Goal: Transaction & Acquisition: Purchase product/service

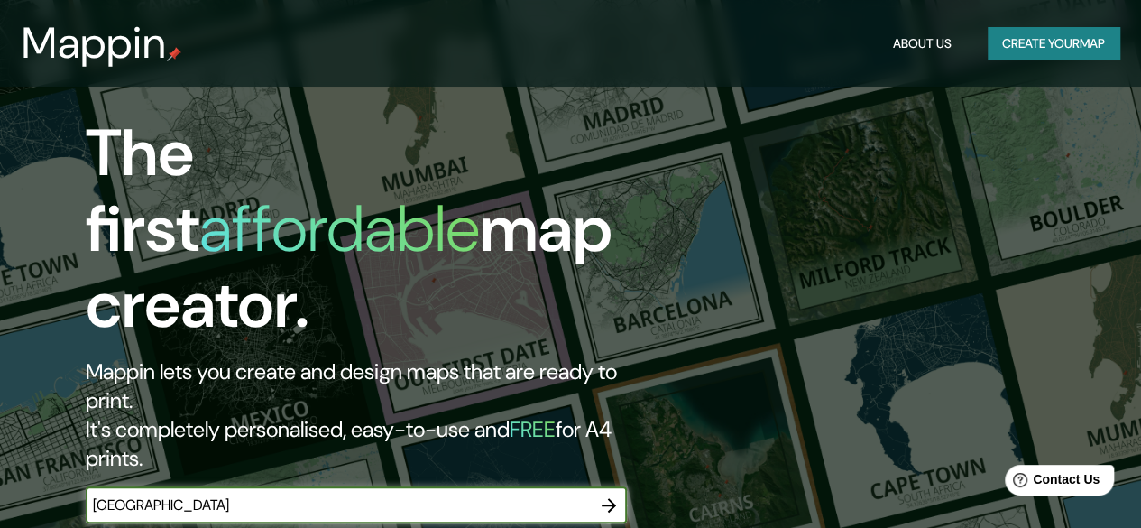
scroll to position [180, 0]
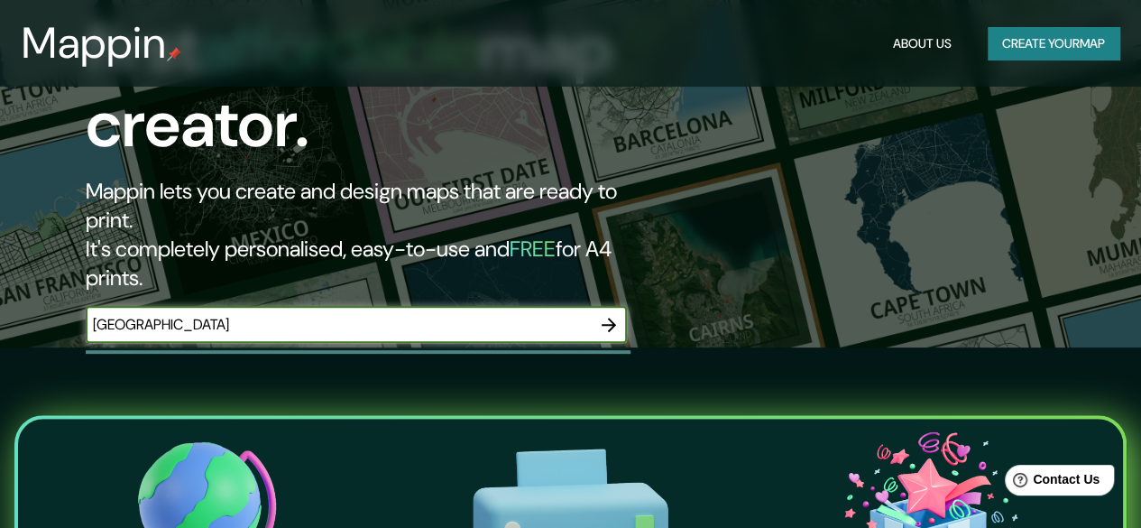
type input "[GEOGRAPHIC_DATA]"
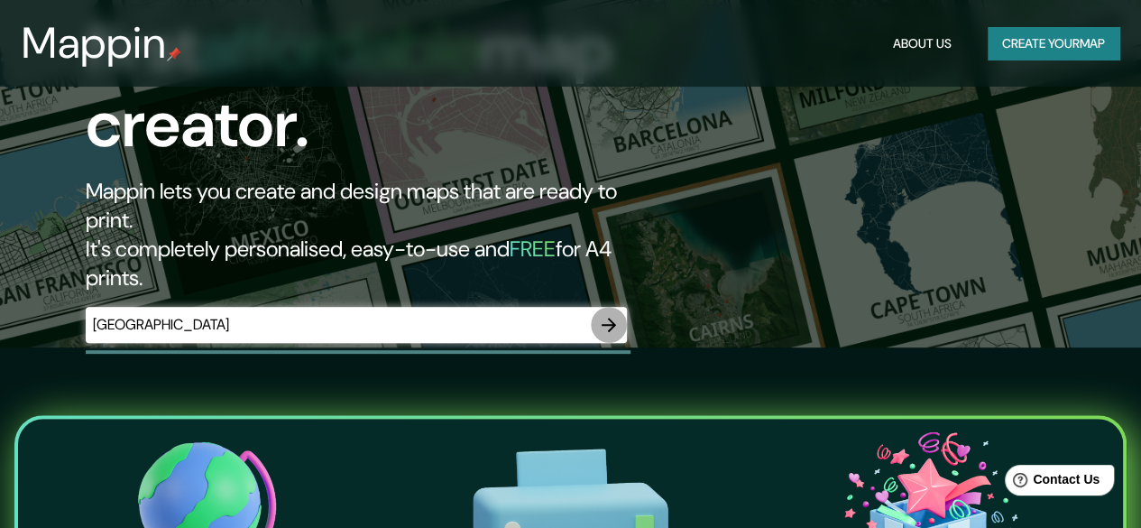
click at [611, 318] on icon "button" at bounding box center [609, 325] width 14 height 14
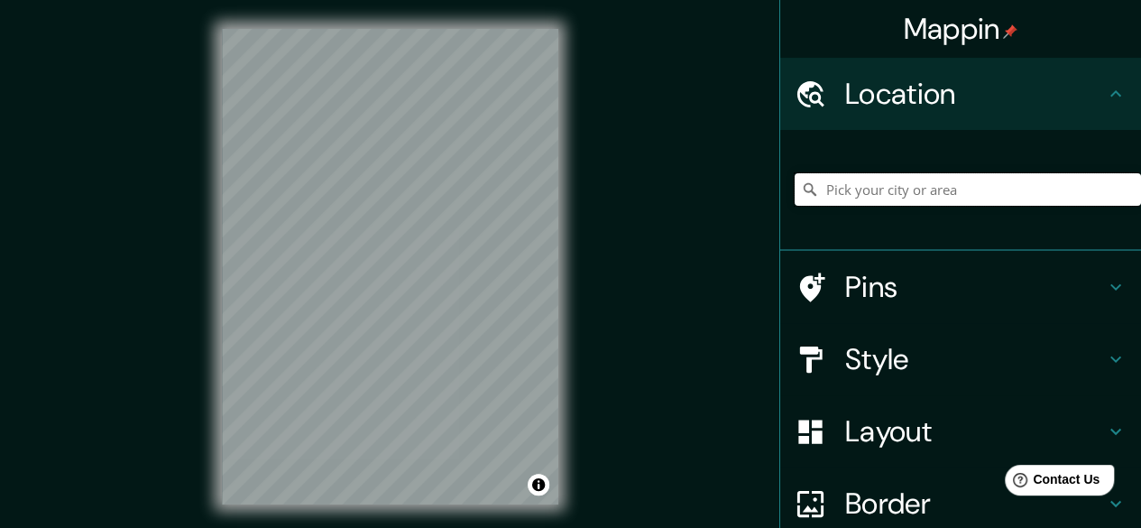
click at [918, 197] on input "Pick your city or area" at bounding box center [968, 189] width 346 height 32
type input "c"
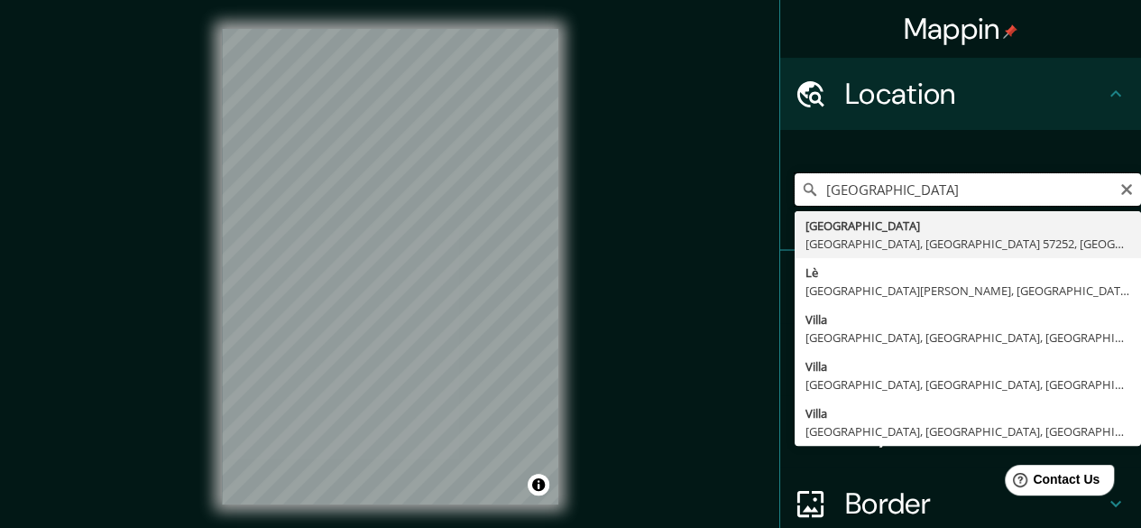
drag, startPoint x: 915, startPoint y: 181, endPoint x: 750, endPoint y: 189, distance: 165.3
click at [750, 189] on div "Mappin Location [GEOGRAPHIC_DATA], [GEOGRAPHIC_DATA], [GEOGRAPHIC_DATA] [GEOGRA…" at bounding box center [570, 281] width 1141 height 562
paste input "[GEOGRAPHIC_DATA], [GEOGRAPHIC_DATA], [GEOGRAPHIC_DATA], [GEOGRAPHIC_DATA]"
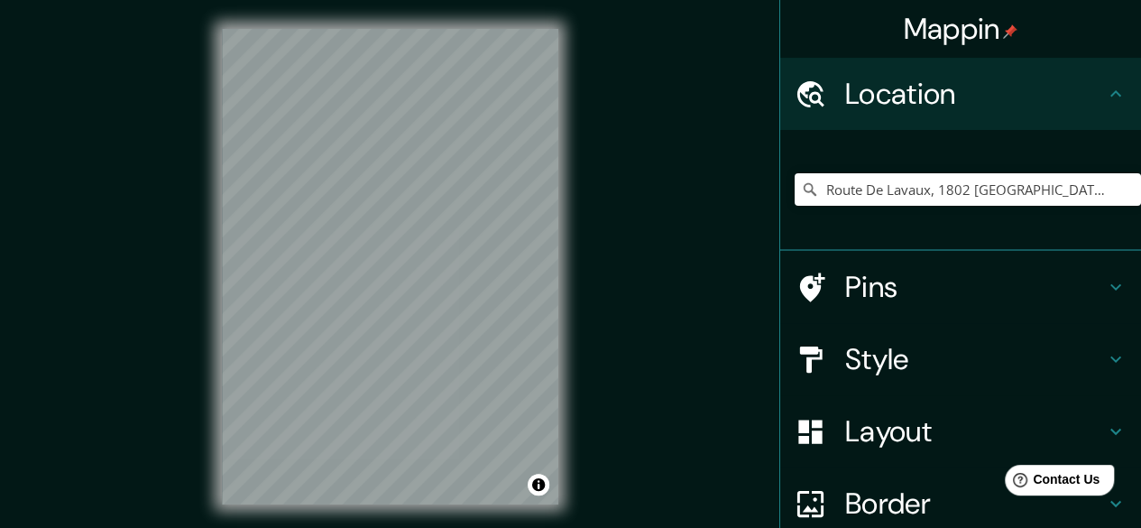
click at [983, 349] on h4 "Style" at bounding box center [975, 359] width 260 height 36
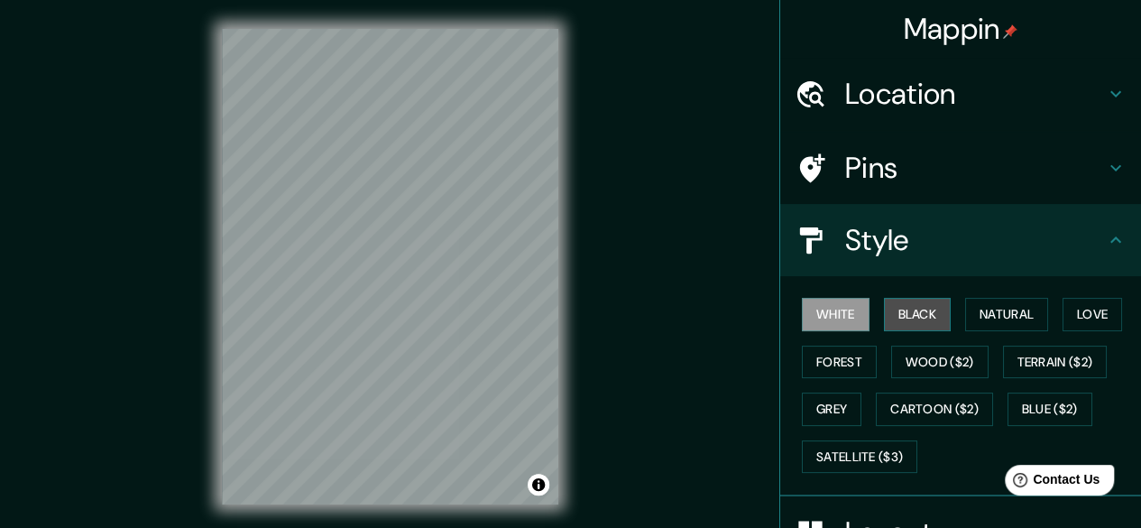
click at [909, 323] on button "Black" at bounding box center [918, 314] width 68 height 33
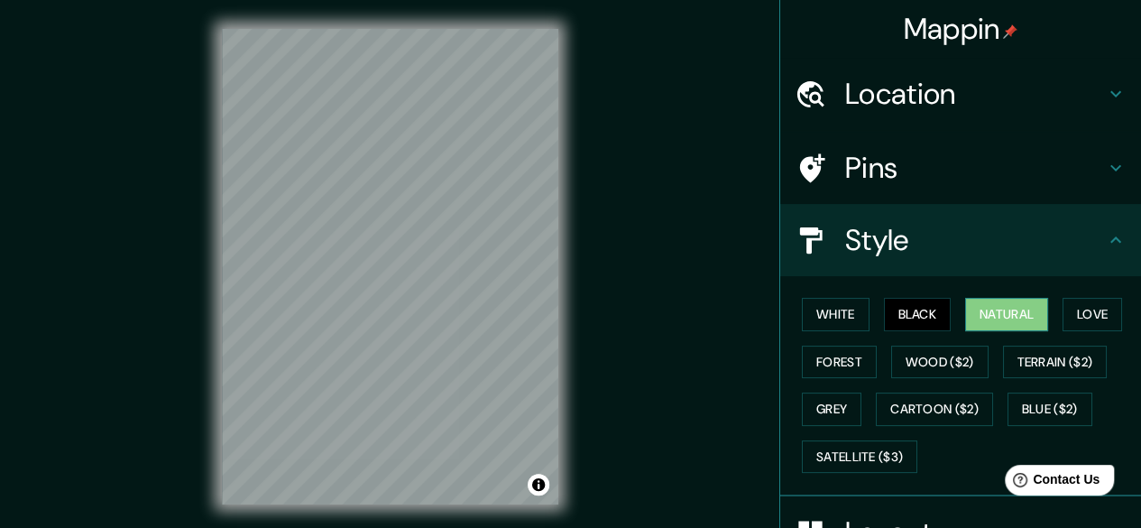
click at [980, 320] on button "Natural" at bounding box center [1006, 314] width 83 height 33
click at [1065, 317] on button "Love" at bounding box center [1093, 314] width 60 height 33
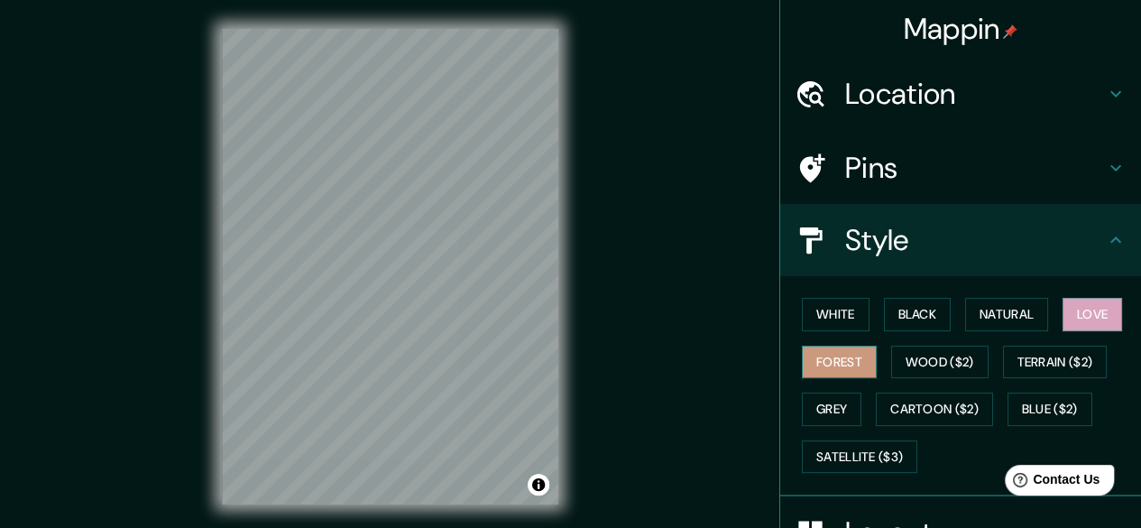
click at [847, 359] on button "Forest" at bounding box center [839, 362] width 75 height 33
click at [894, 359] on button "Wood ($2)" at bounding box center [939, 362] width 97 height 33
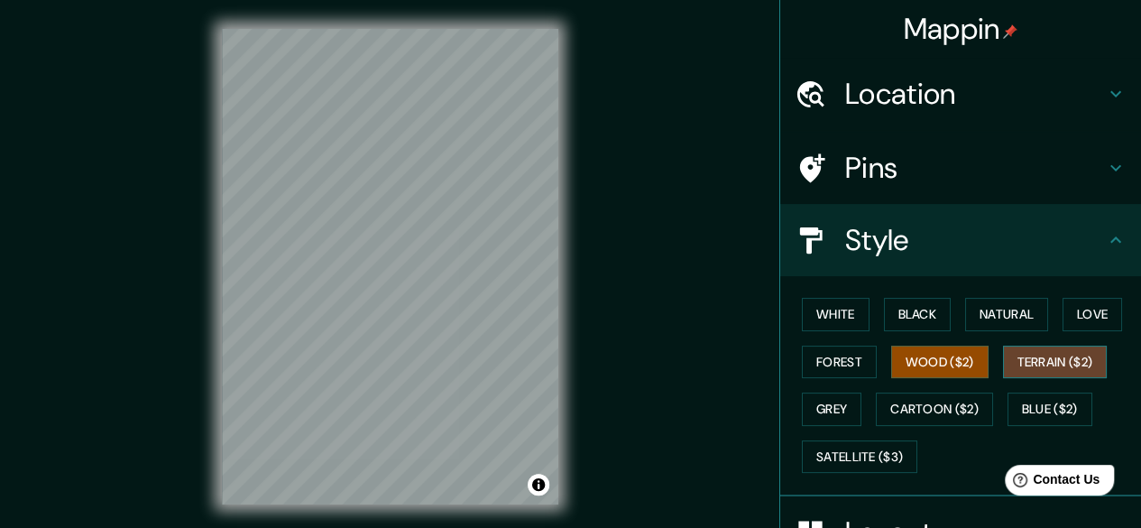
click at [1006, 369] on button "Terrain ($2)" at bounding box center [1055, 362] width 105 height 33
click at [831, 406] on button "Grey" at bounding box center [832, 408] width 60 height 33
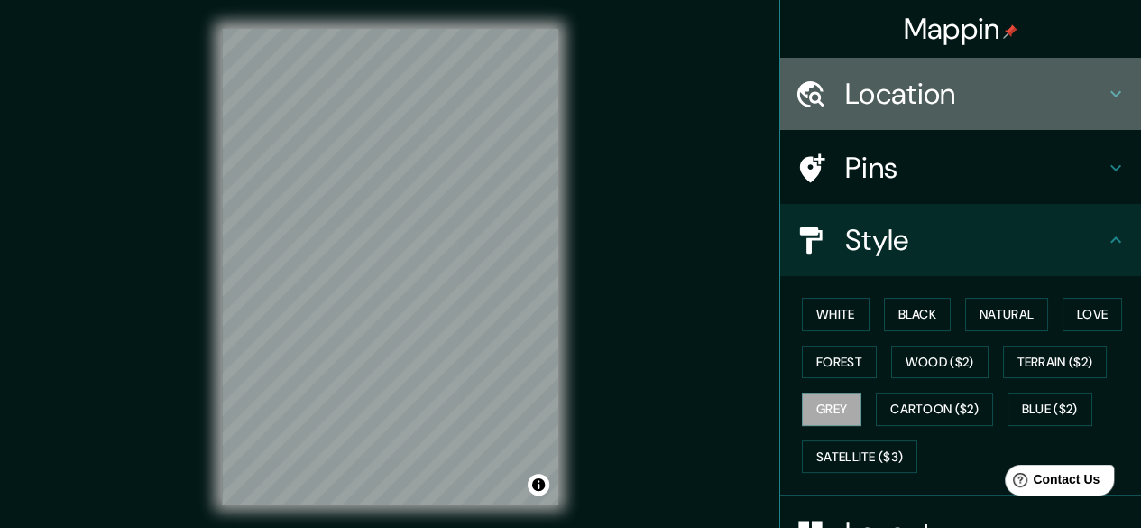
click at [1012, 89] on h4 "Location" at bounding box center [975, 94] width 260 height 36
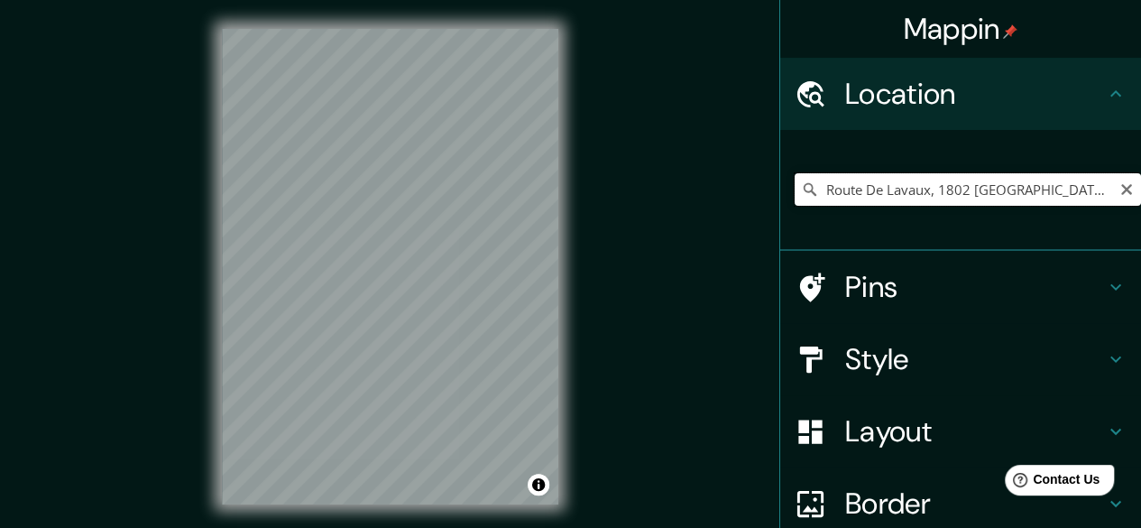
click at [819, 192] on input "Route De Lavaux, 1802 [GEOGRAPHIC_DATA], [GEOGRAPHIC_DATA]" at bounding box center [968, 189] width 346 height 32
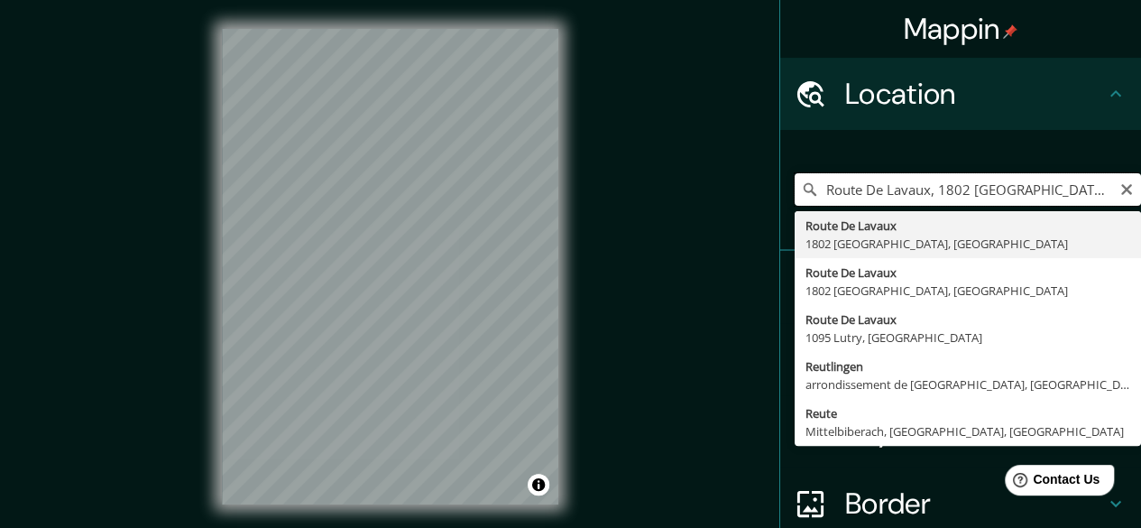
drag, startPoint x: 817, startPoint y: 192, endPoint x: 797, endPoint y: 192, distance: 20.8
click at [797, 192] on div "Route De Lavaux, 1802 [GEOGRAPHIC_DATA], Suiza Route De Lavaux 1802 [GEOGRAPHIC…" at bounding box center [968, 189] width 346 height 32
click at [812, 189] on input "Route De Lavaux, 1802 [GEOGRAPHIC_DATA], [GEOGRAPHIC_DATA]" at bounding box center [968, 189] width 346 height 32
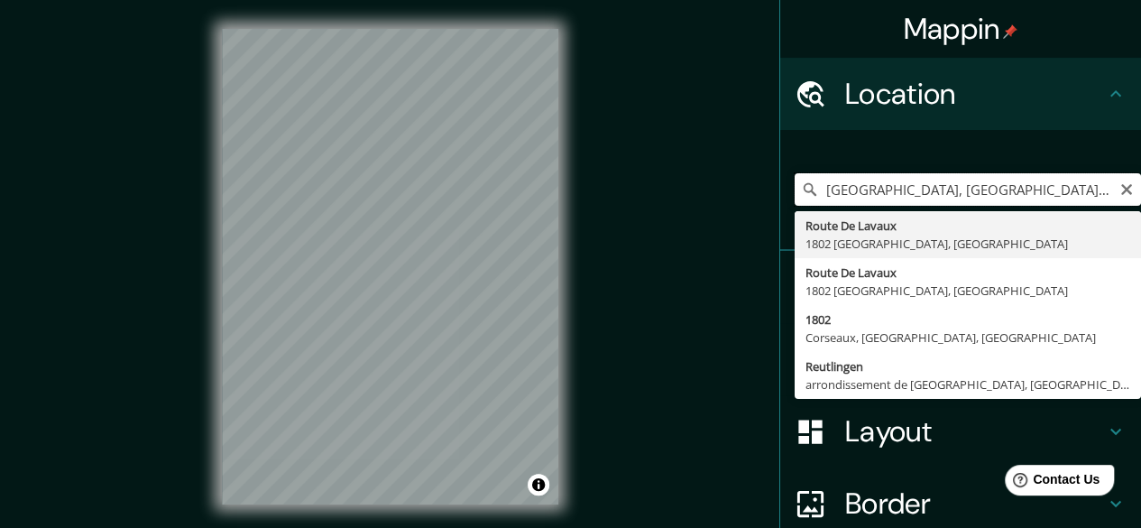
type input "Route De Lavaux, 1802 [GEOGRAPHIC_DATA], [GEOGRAPHIC_DATA]"
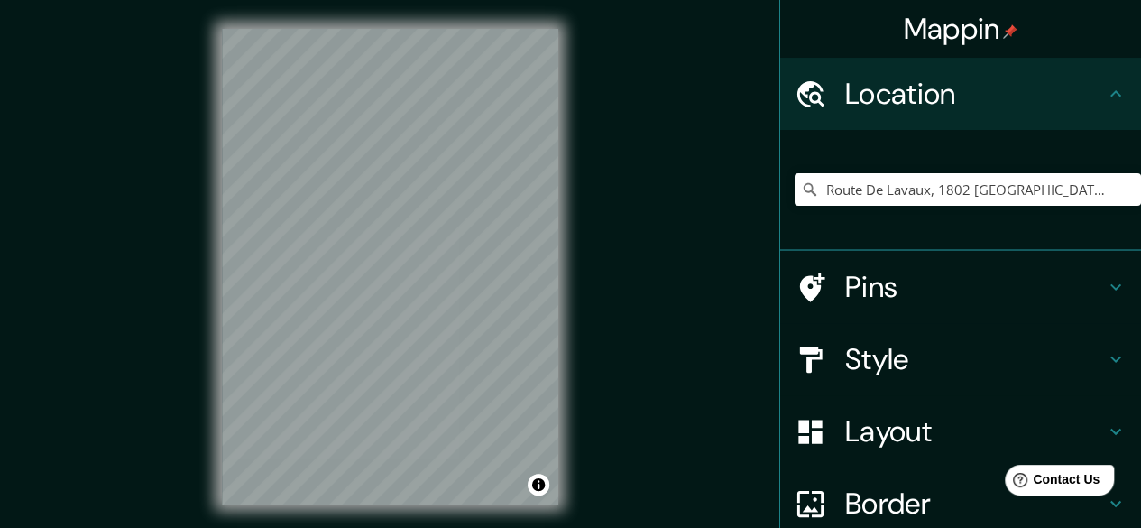
click at [890, 284] on h4 "Pins" at bounding box center [975, 287] width 260 height 36
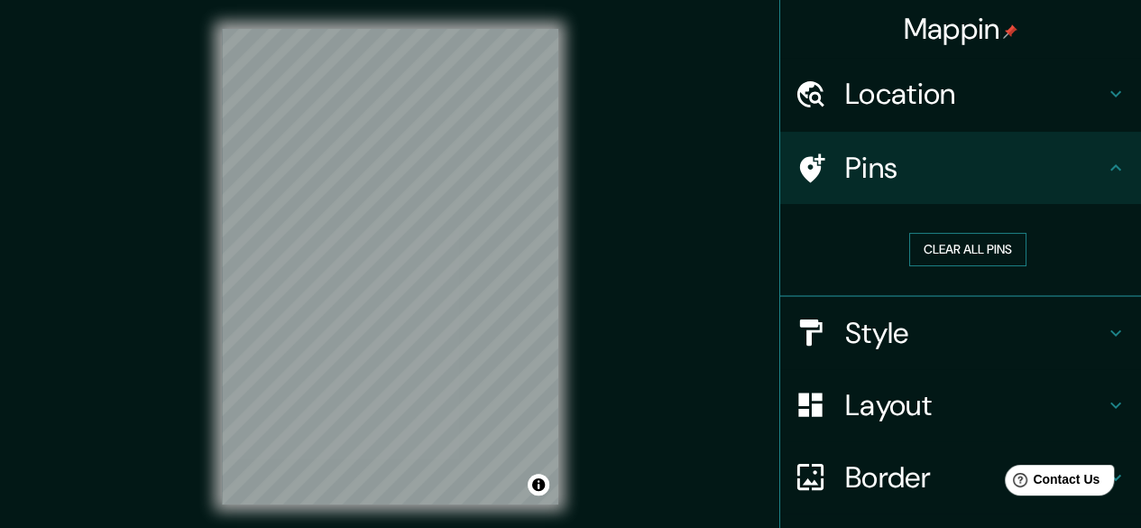
click at [942, 240] on button "Clear all pins" at bounding box center [967, 249] width 117 height 33
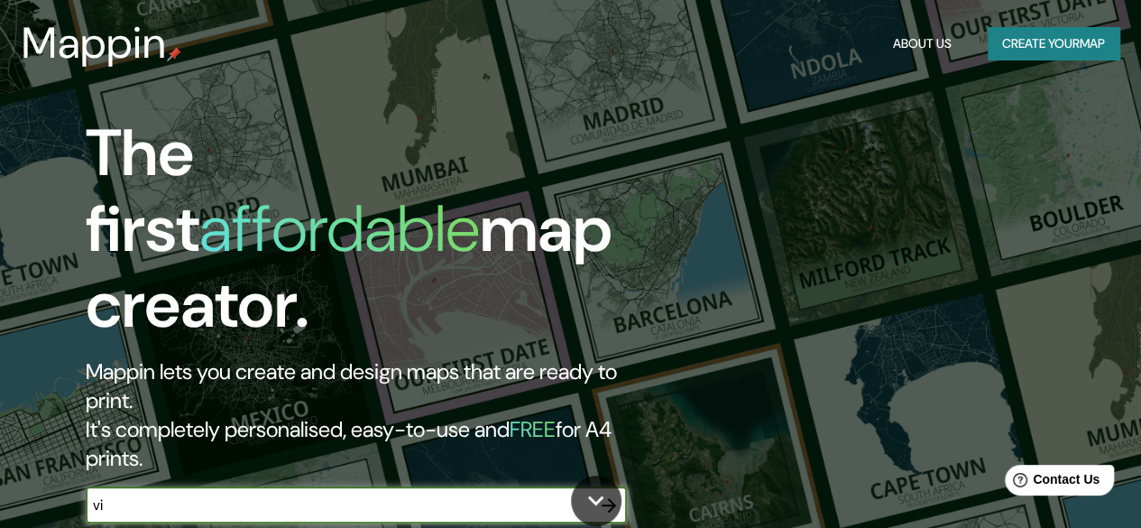
type input "v"
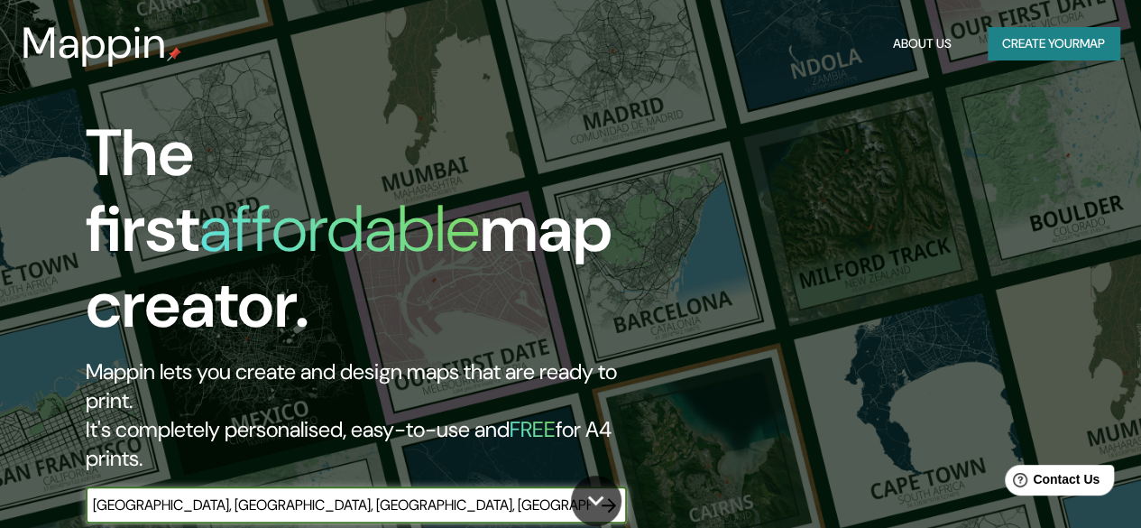
type input "[GEOGRAPHIC_DATA], [GEOGRAPHIC_DATA], [GEOGRAPHIC_DATA], [GEOGRAPHIC_DATA]"
click at [617, 494] on icon "button" at bounding box center [609, 505] width 22 height 22
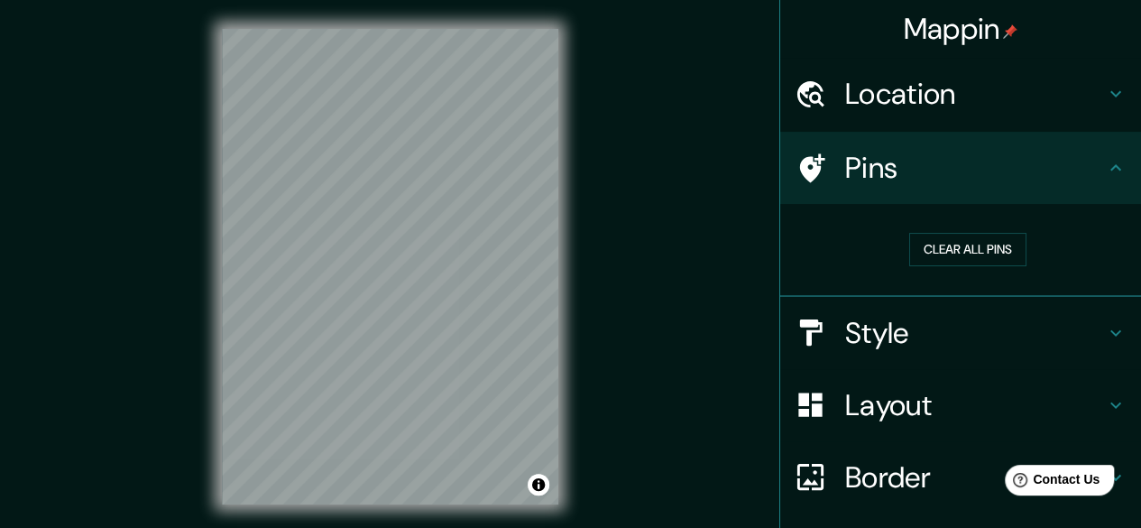
click at [981, 95] on h4 "Location" at bounding box center [975, 94] width 260 height 36
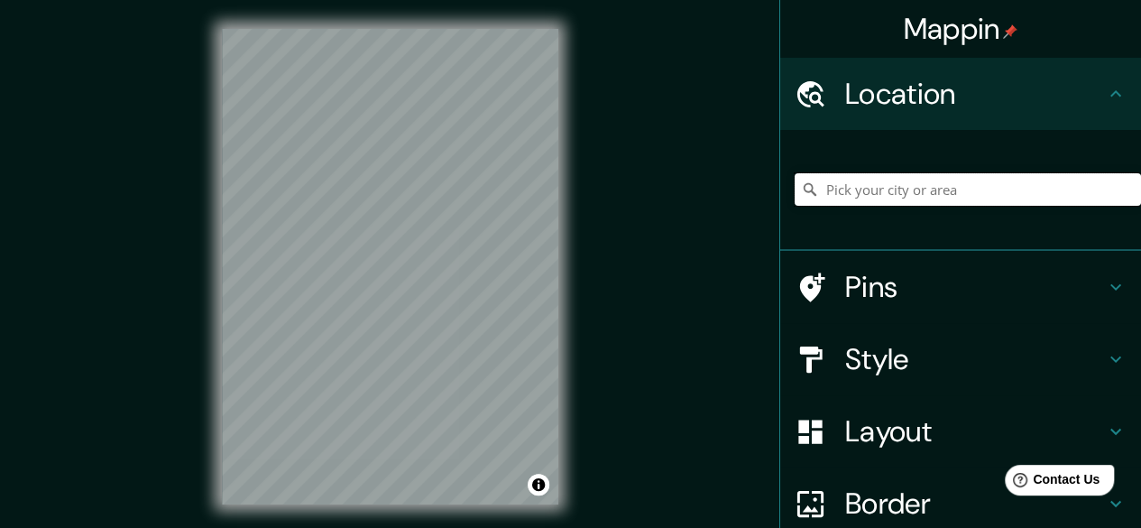
drag, startPoint x: 918, startPoint y: 185, endPoint x: 912, endPoint y: 192, distance: 9.6
click at [918, 186] on input "Pick your city or area" at bounding box center [968, 189] width 346 height 32
paste input "[GEOGRAPHIC_DATA], [GEOGRAPHIC_DATA], [GEOGRAPHIC_DATA], [GEOGRAPHIC_DATA]"
type input "Route De Lavaux, 1802 [GEOGRAPHIC_DATA], [GEOGRAPHIC_DATA]"
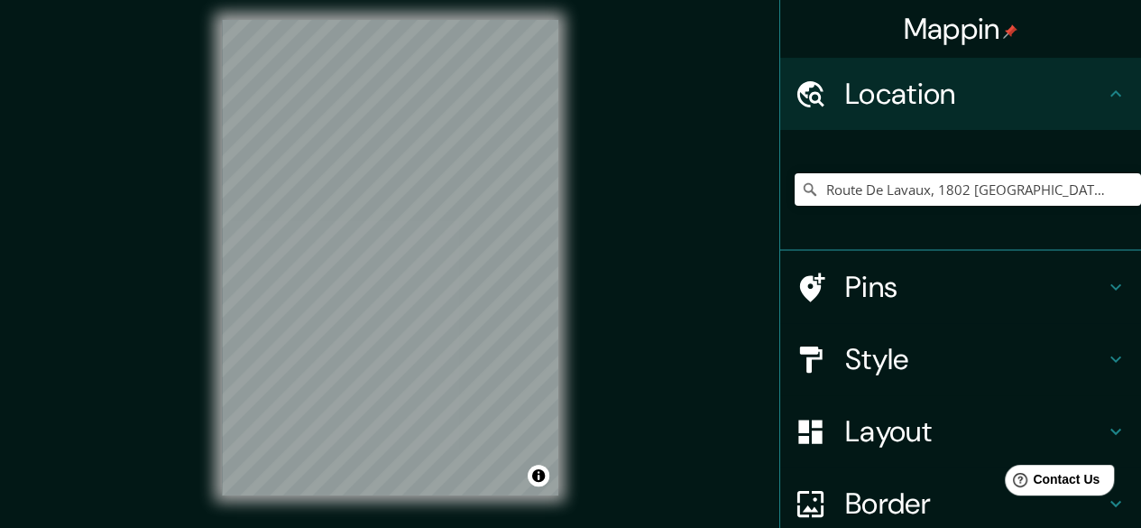
scroll to position [14, 0]
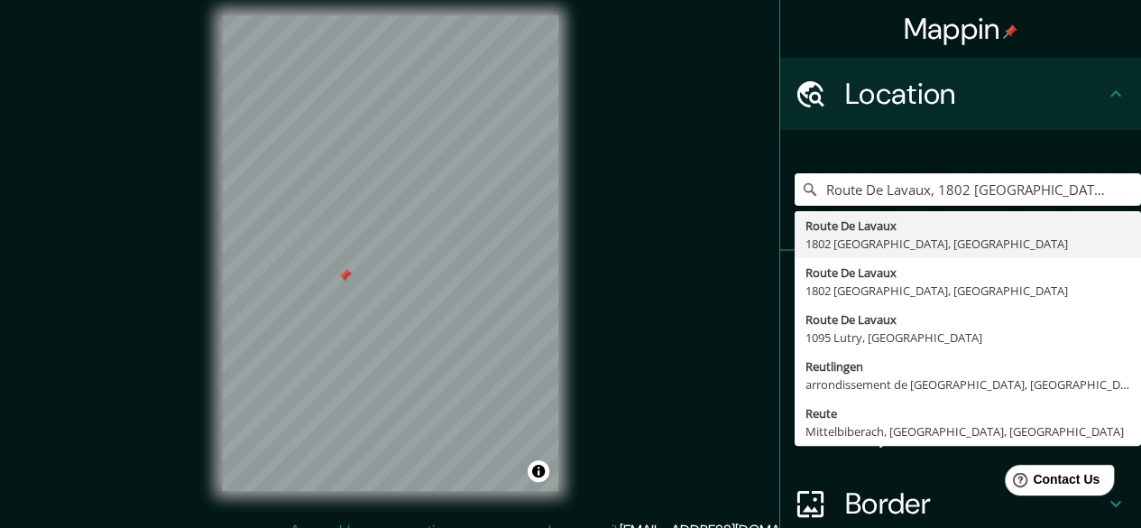
drag, startPoint x: 415, startPoint y: 308, endPoint x: 333, endPoint y: 270, distance: 90.4
click at [337, 270] on div at bounding box center [344, 275] width 14 height 14
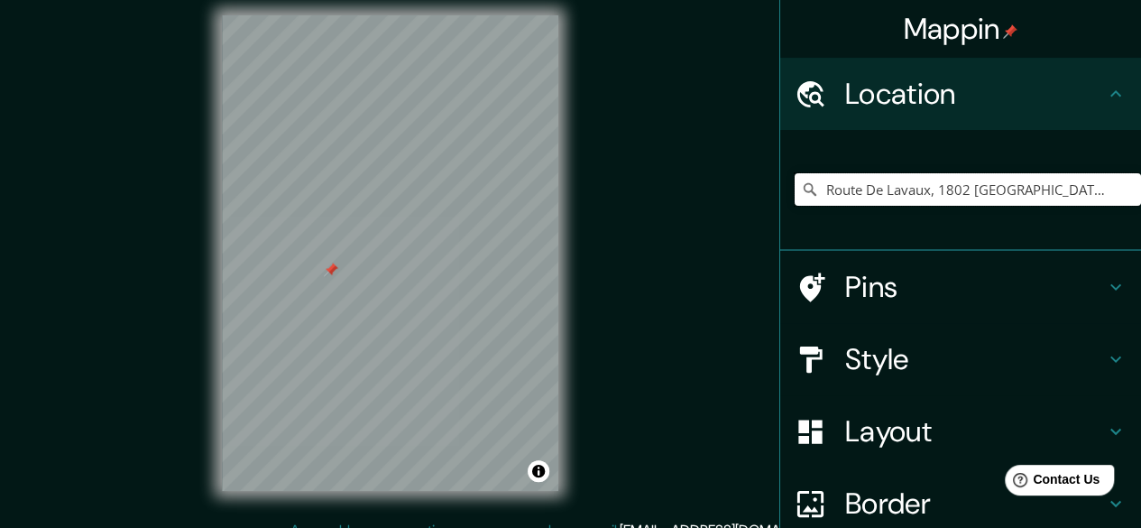
click at [330, 273] on div at bounding box center [331, 270] width 14 height 14
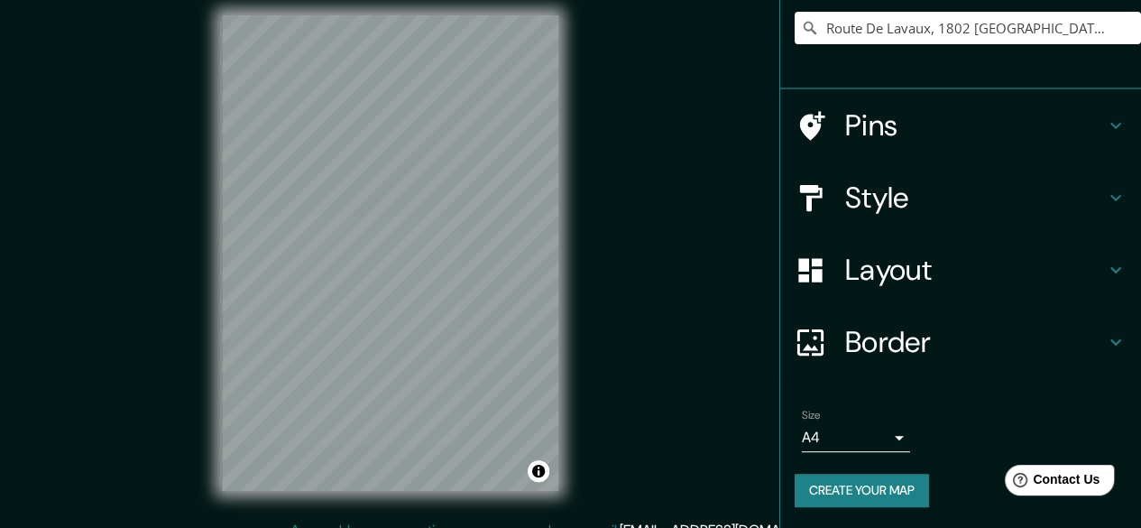
click at [1030, 340] on h4 "Border" at bounding box center [975, 342] width 260 height 36
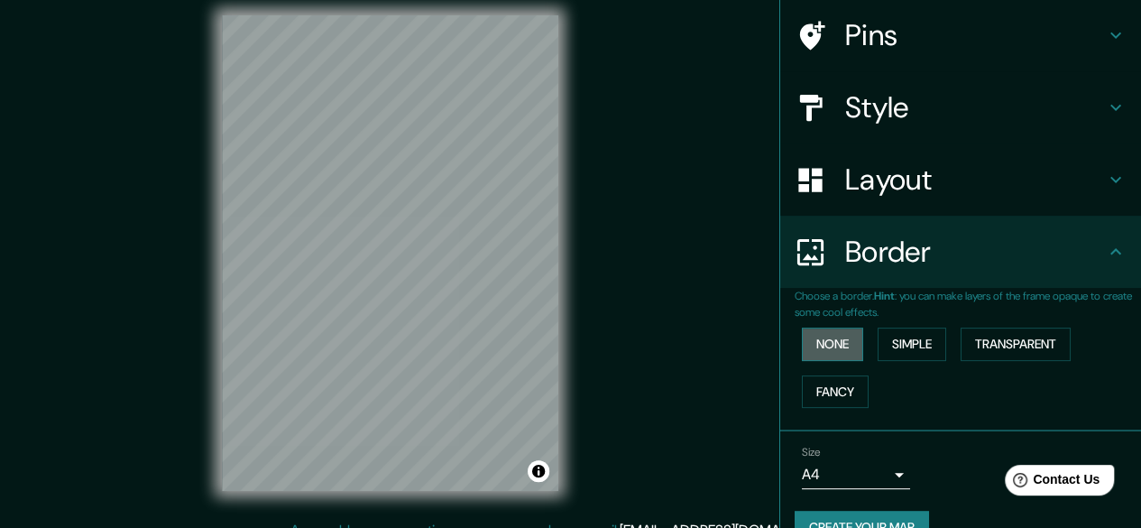
click at [832, 349] on button "None" at bounding box center [832, 344] width 61 height 33
click at [926, 350] on button "Simple" at bounding box center [912, 344] width 69 height 33
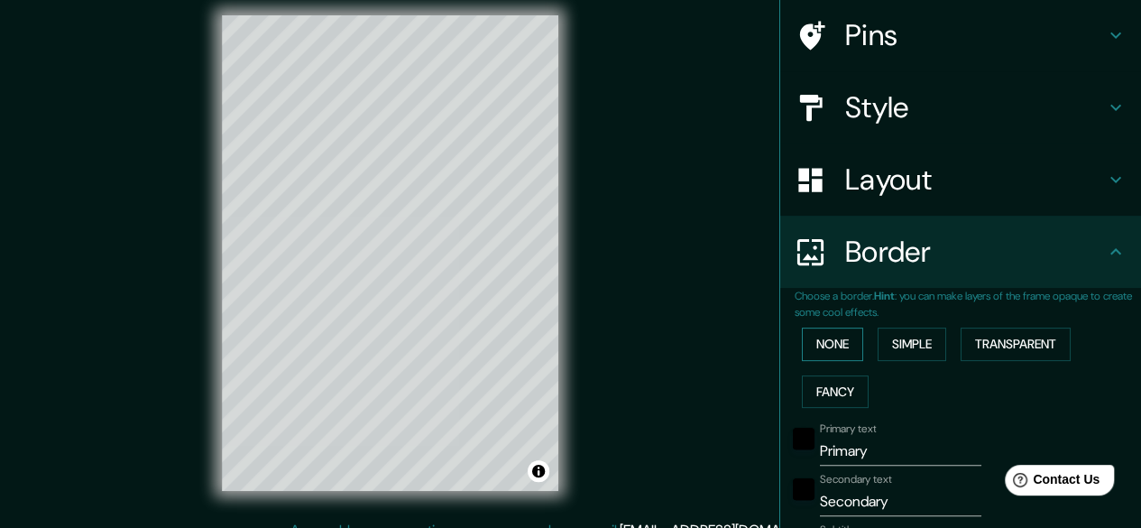
click at [816, 342] on button "None" at bounding box center [832, 344] width 61 height 33
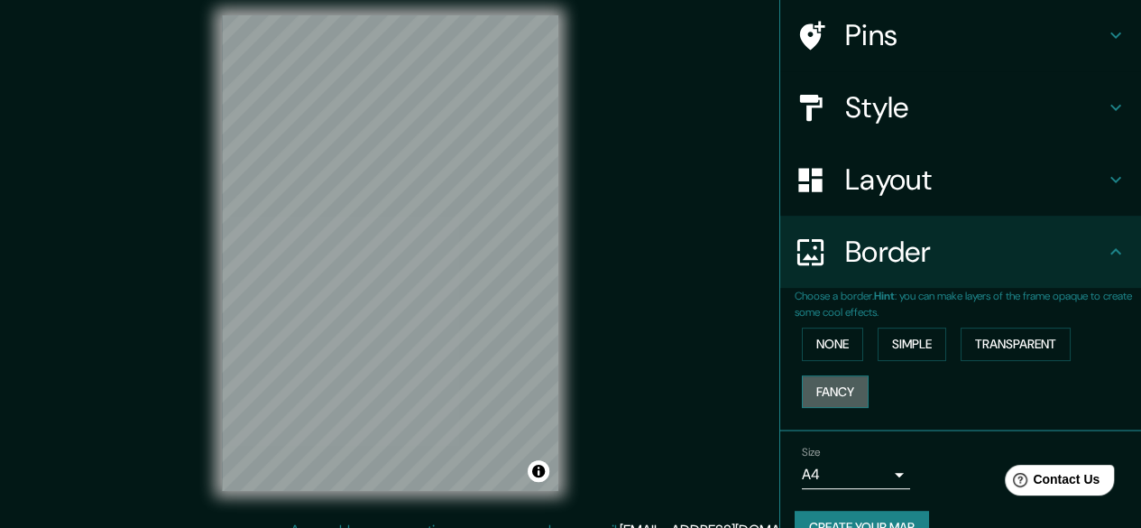
click at [834, 382] on button "Fancy" at bounding box center [835, 391] width 67 height 33
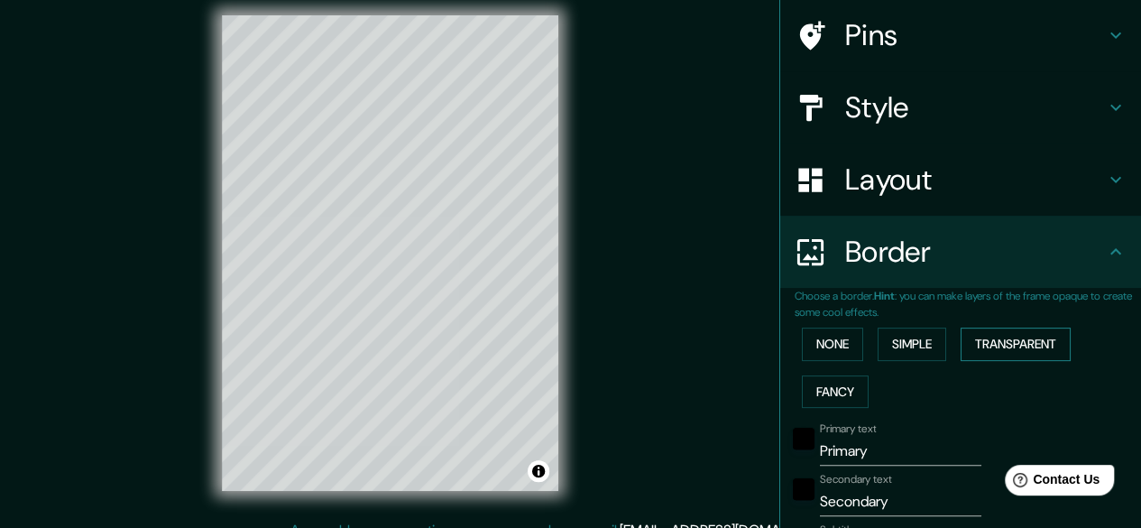
click at [1033, 345] on button "Transparent" at bounding box center [1016, 344] width 110 height 33
click at [906, 342] on button "Simple" at bounding box center [912, 344] width 69 height 33
click at [843, 340] on button "None" at bounding box center [832, 344] width 61 height 33
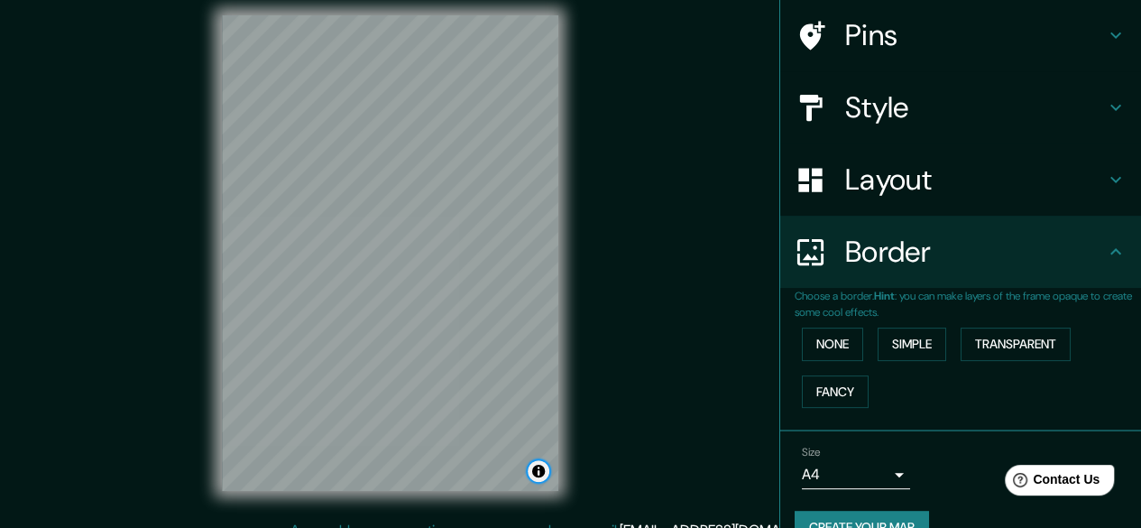
click at [538, 470] on button "Toggle attribution" at bounding box center [539, 471] width 22 height 22
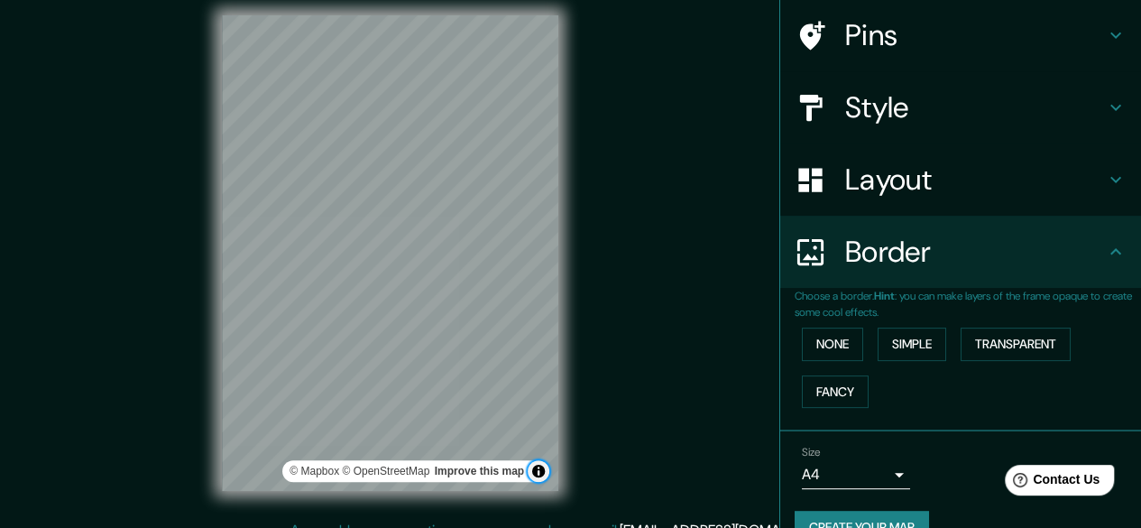
click at [538, 470] on button "Toggle attribution" at bounding box center [539, 471] width 22 height 22
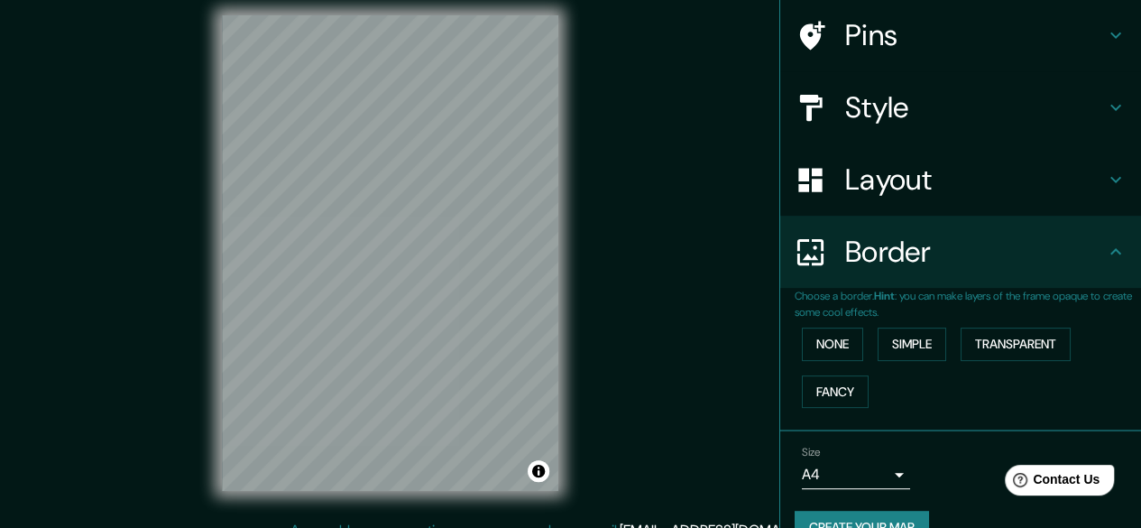
click at [867, 189] on h4 "Layout" at bounding box center [975, 179] width 260 height 36
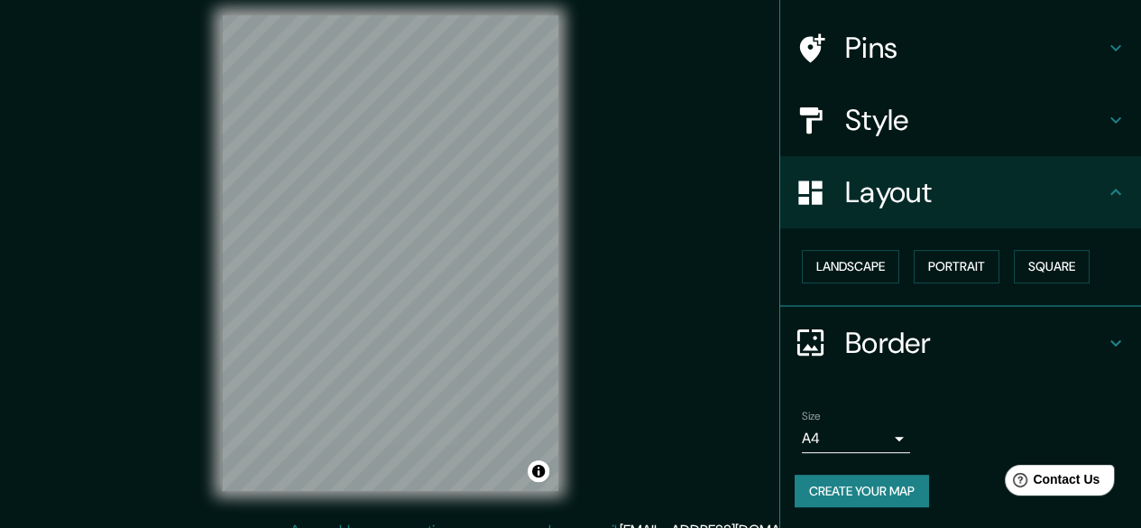
scroll to position [119, 0]
click at [863, 273] on button "Landscape" at bounding box center [850, 267] width 97 height 33
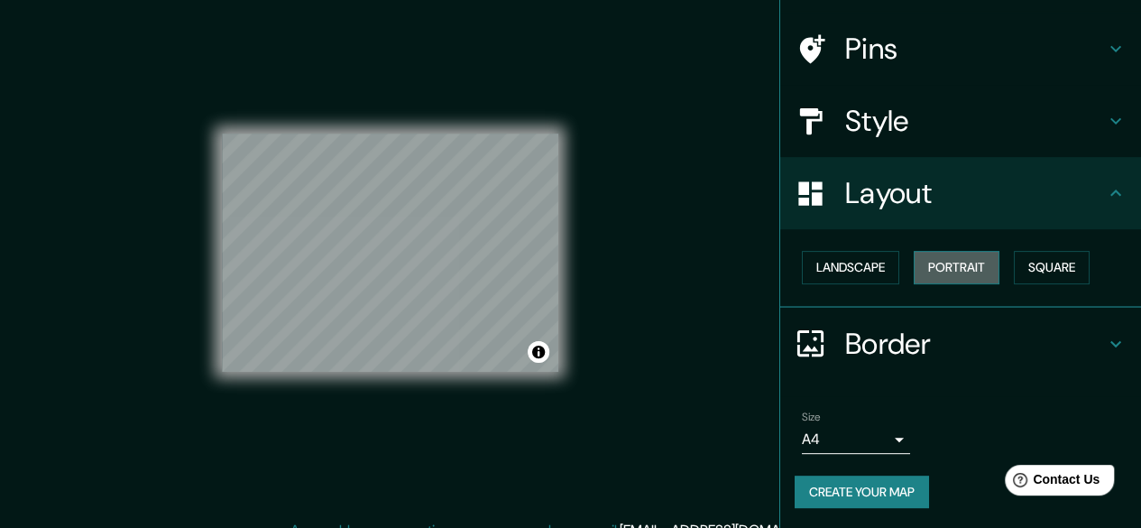
click at [944, 270] on button "Portrait" at bounding box center [957, 267] width 86 height 33
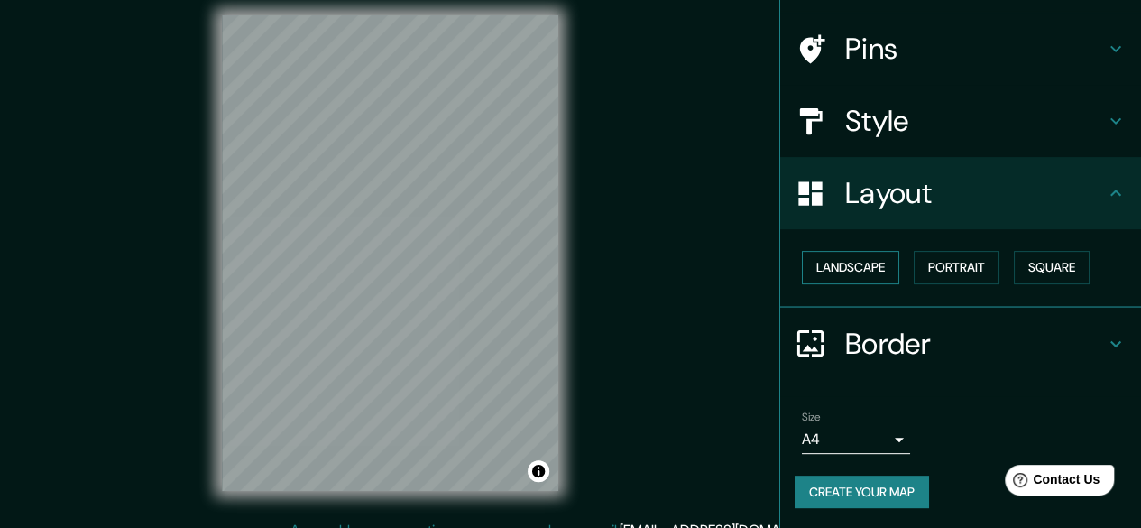
click at [850, 266] on button "Landscape" at bounding box center [850, 267] width 97 height 33
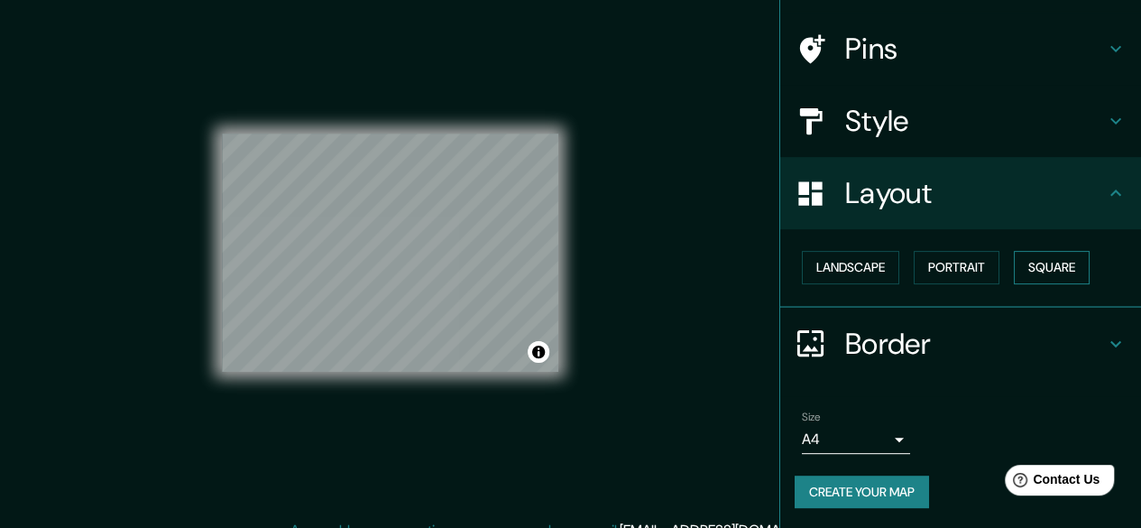
click at [1050, 261] on button "Square" at bounding box center [1052, 267] width 76 height 33
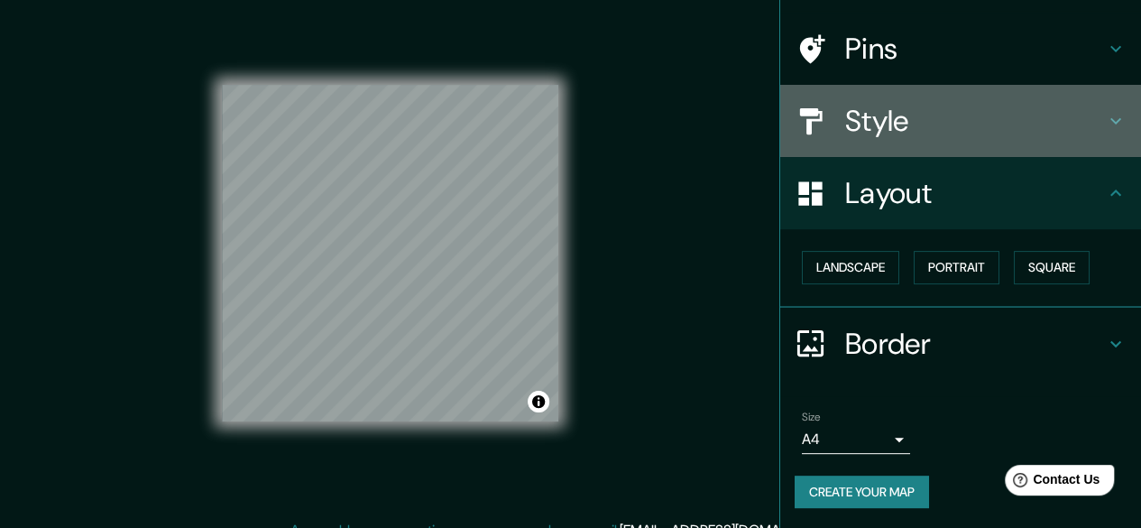
click at [901, 118] on h4 "Style" at bounding box center [975, 121] width 260 height 36
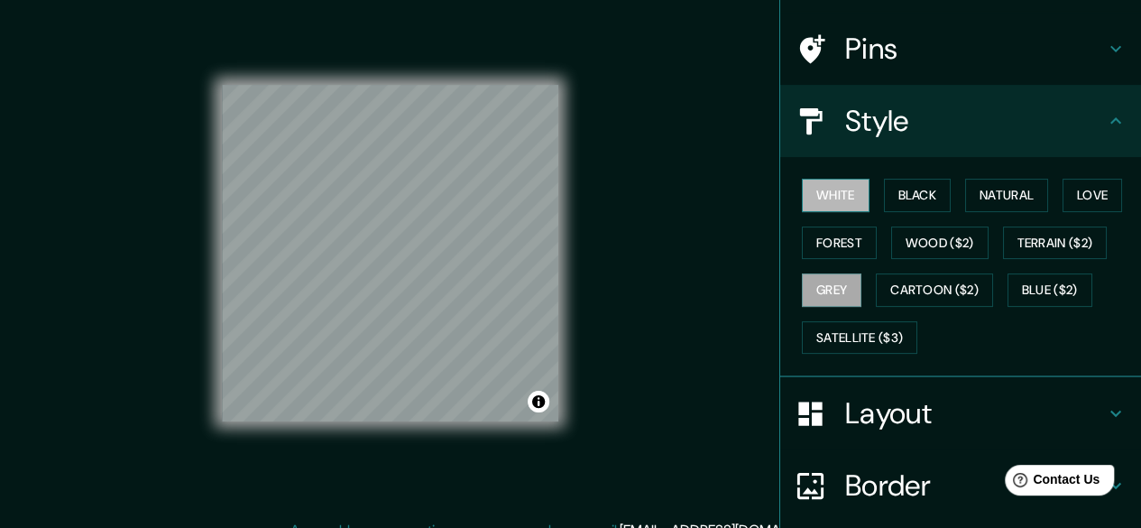
click at [828, 193] on button "White" at bounding box center [836, 195] width 68 height 33
click at [902, 197] on button "Black" at bounding box center [918, 195] width 68 height 33
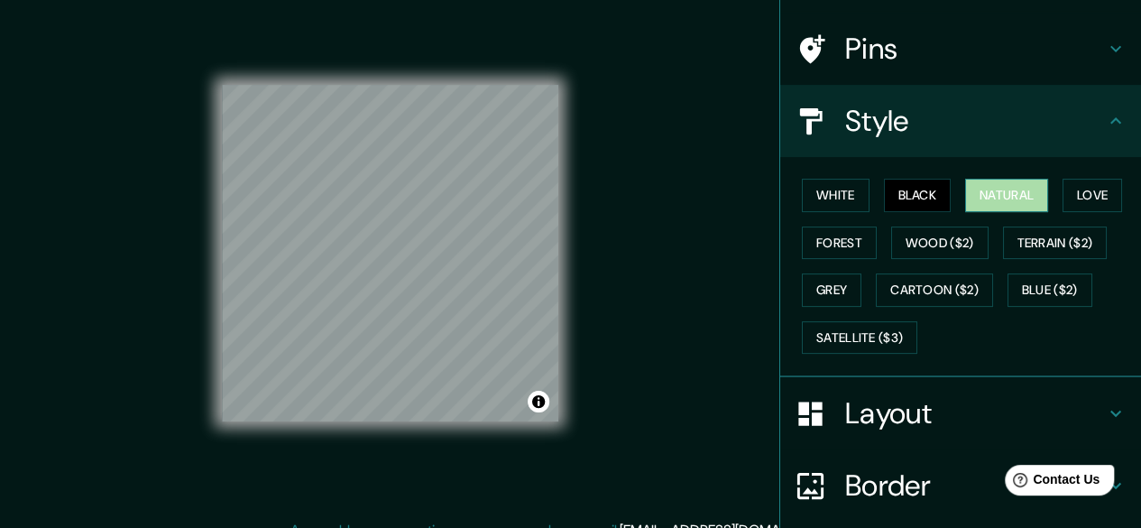
click at [969, 197] on button "Natural" at bounding box center [1006, 195] width 83 height 33
click at [1090, 190] on button "Love" at bounding box center [1093, 195] width 60 height 33
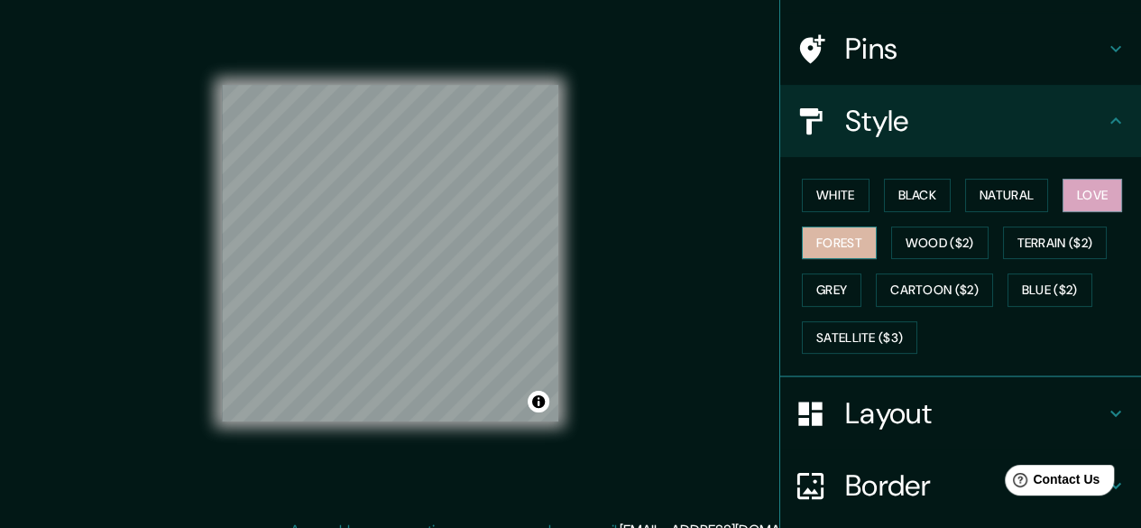
click at [837, 241] on button "Forest" at bounding box center [839, 242] width 75 height 33
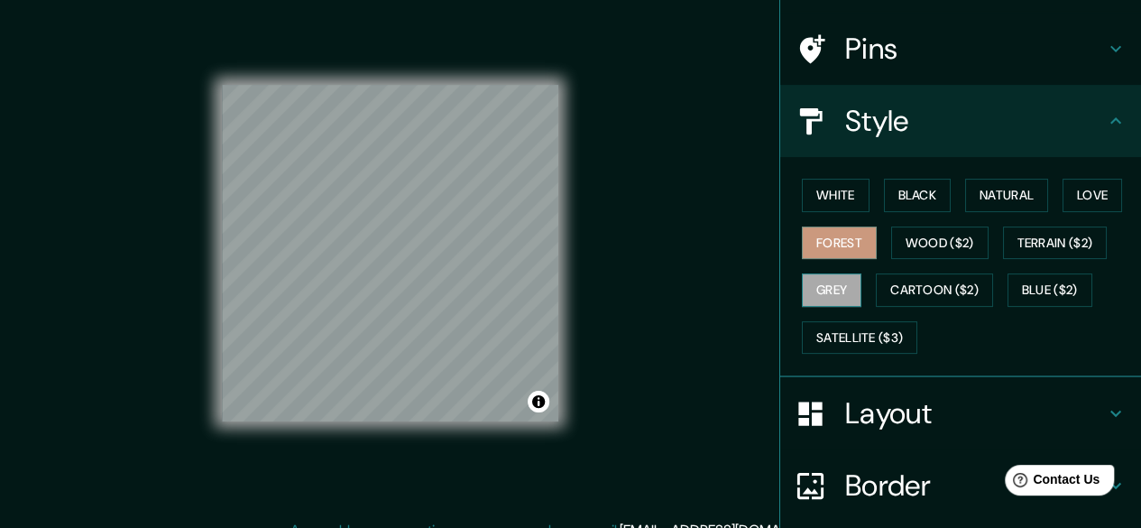
click at [830, 283] on button "Grey" at bounding box center [832, 289] width 60 height 33
click at [840, 248] on button "Forest" at bounding box center [839, 242] width 75 height 33
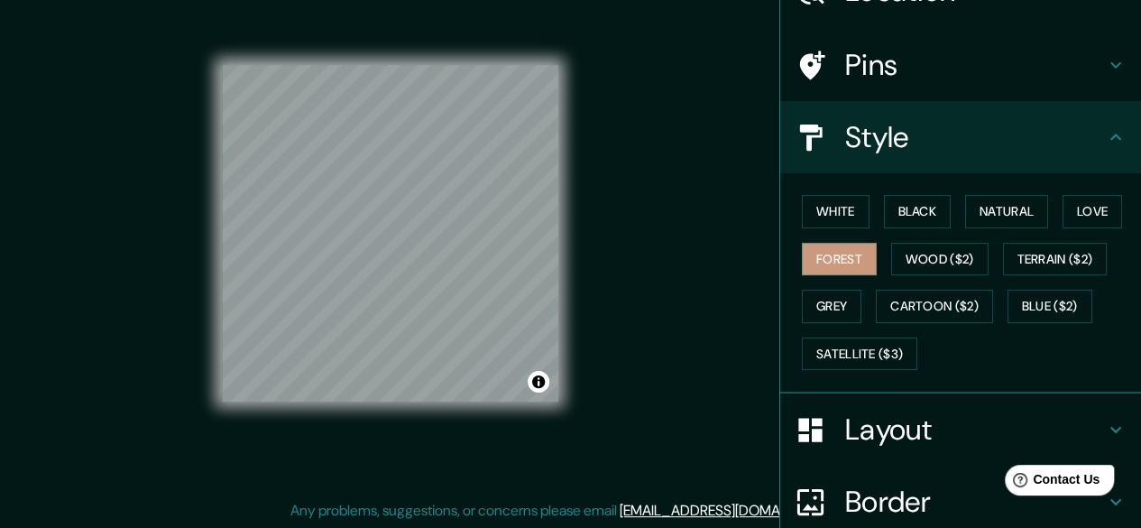
scroll to position [0, 0]
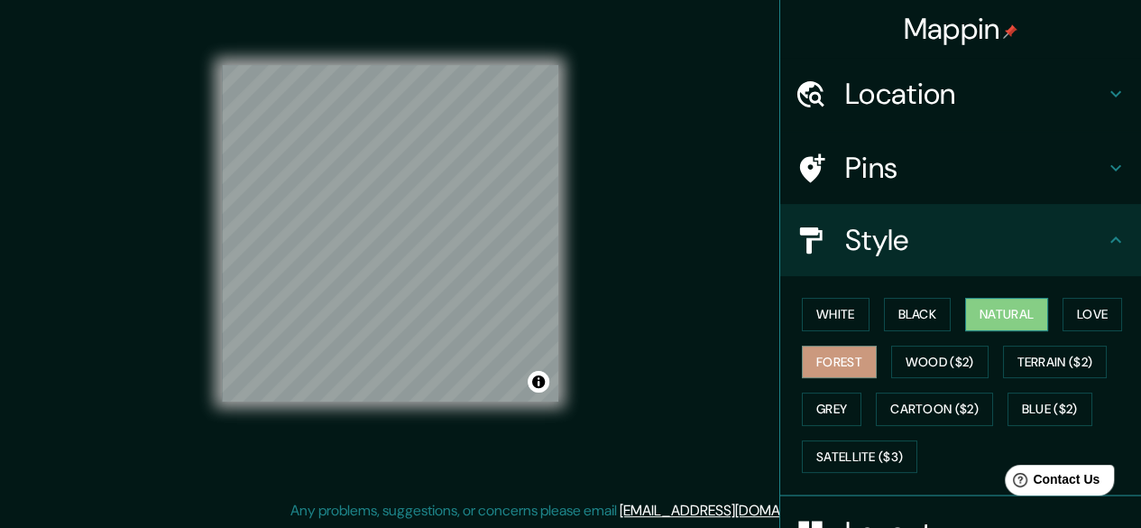
click at [980, 308] on button "Natural" at bounding box center [1006, 314] width 83 height 33
click at [1074, 304] on button "Love" at bounding box center [1093, 314] width 60 height 33
click at [834, 351] on button "Forest" at bounding box center [839, 362] width 75 height 33
